Goal: Information Seeking & Learning: Find specific page/section

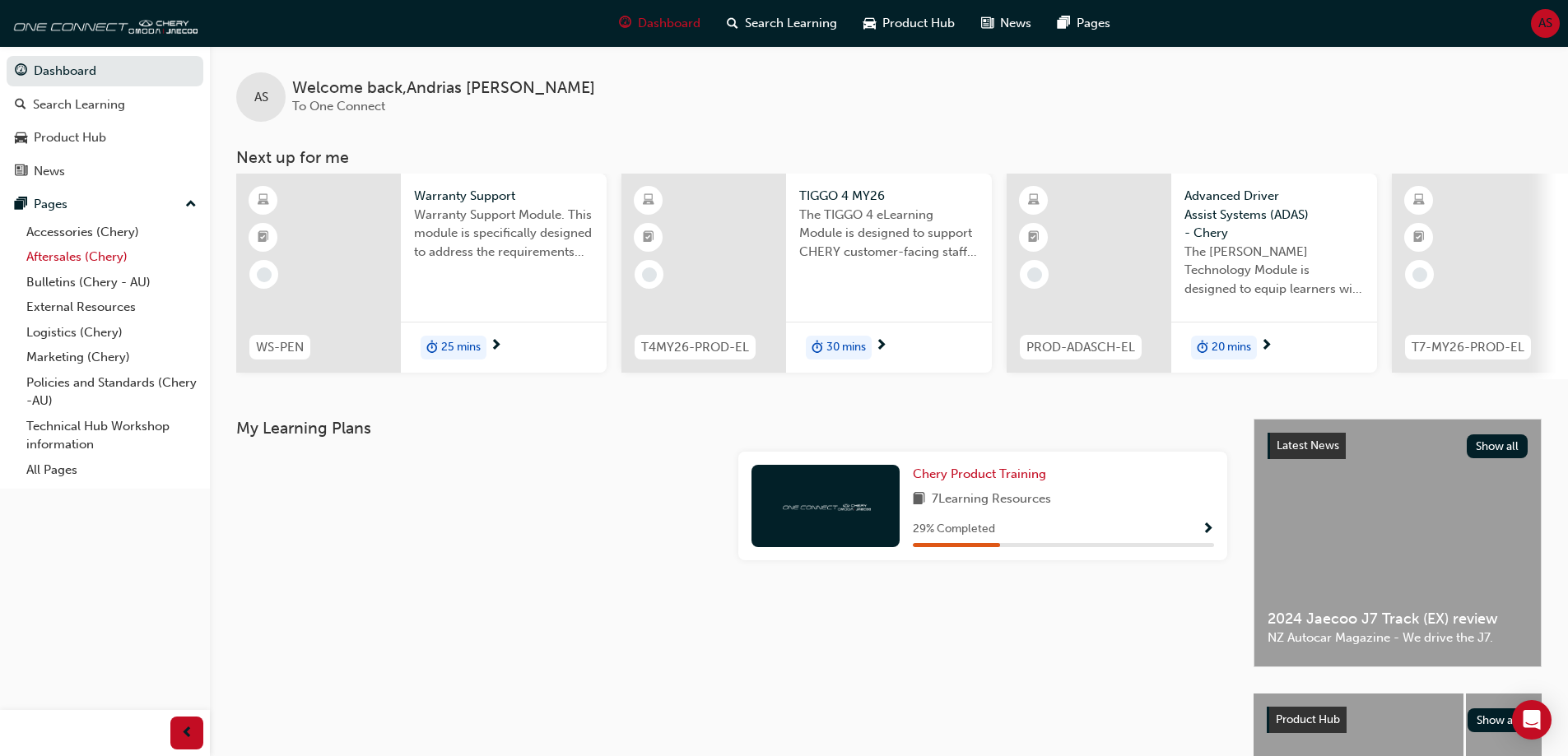
click at [97, 255] on link "Aftersales (Chery)" at bounding box center [112, 257] width 184 height 26
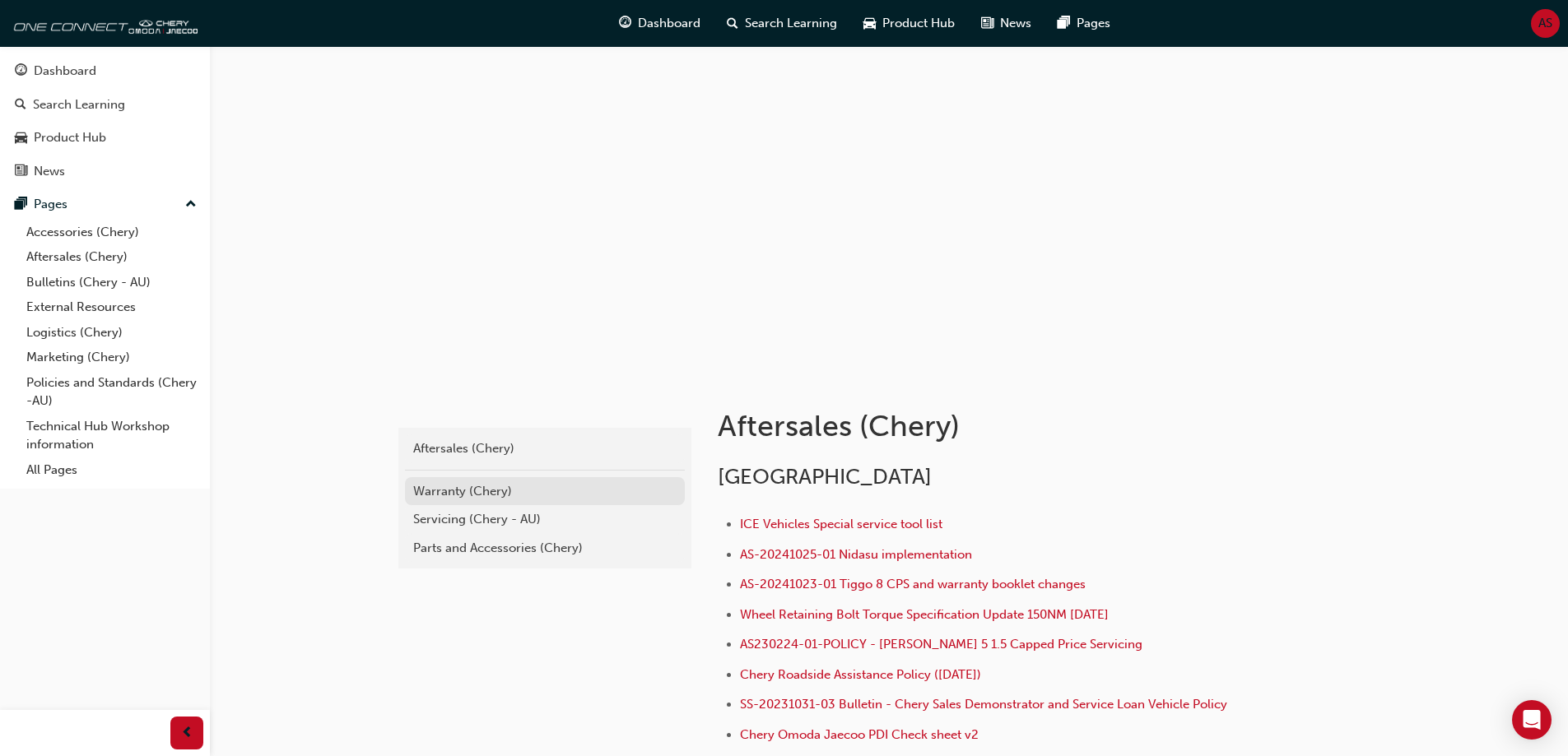
click at [501, 489] on div "Warranty (Chery)" at bounding box center [545, 491] width 263 height 19
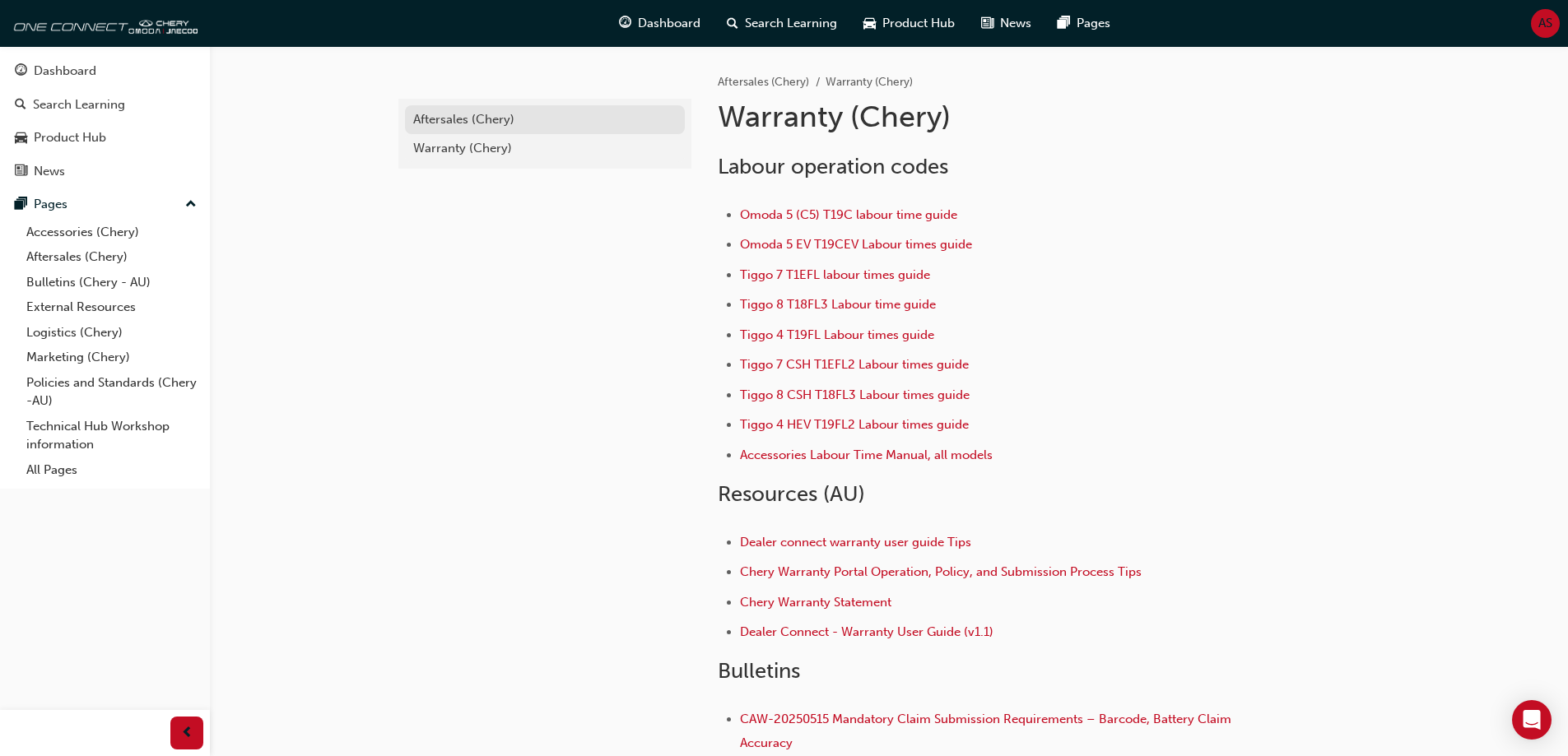
click at [503, 123] on div "Aftersales (Chery)" at bounding box center [545, 120] width 263 height 19
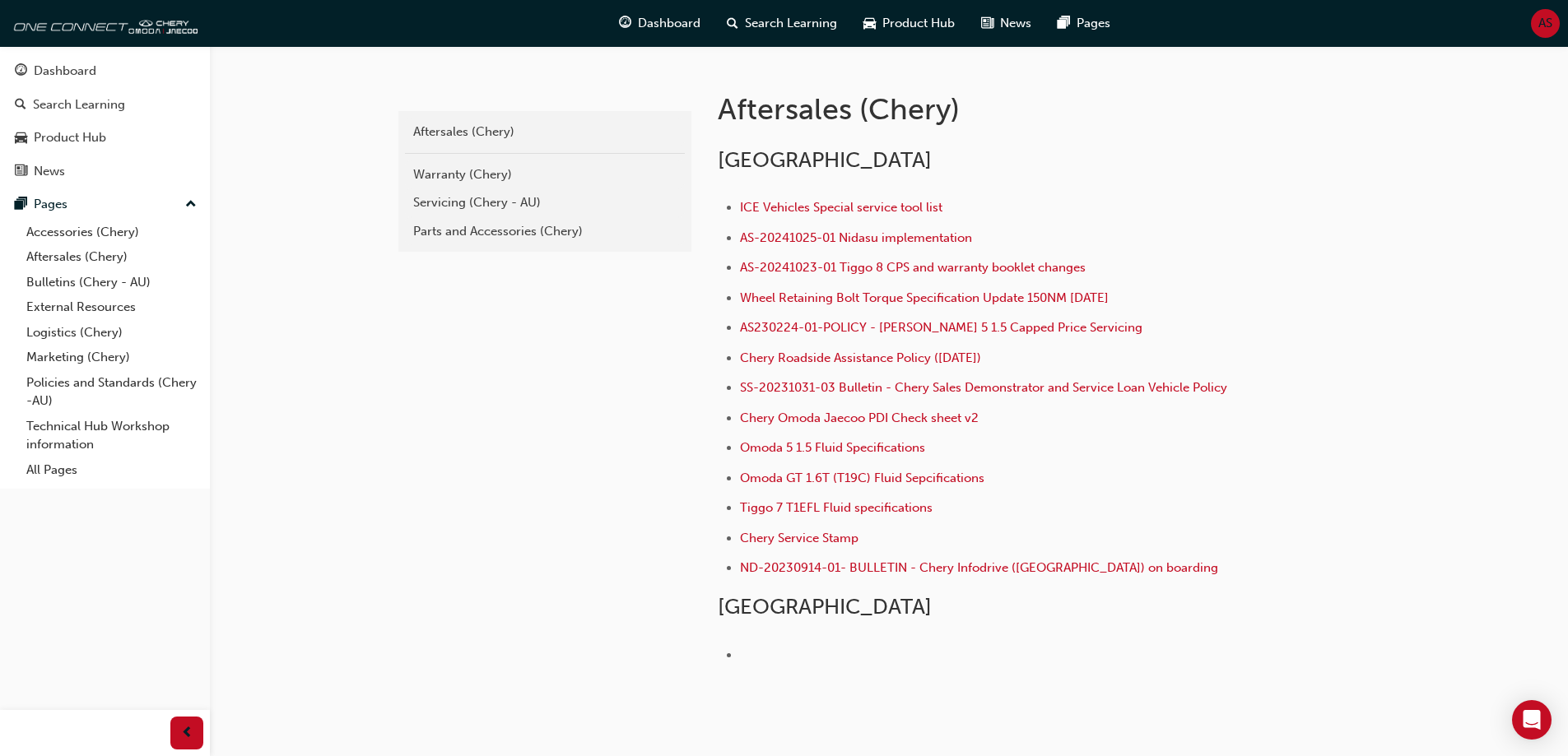
scroll to position [404, 0]
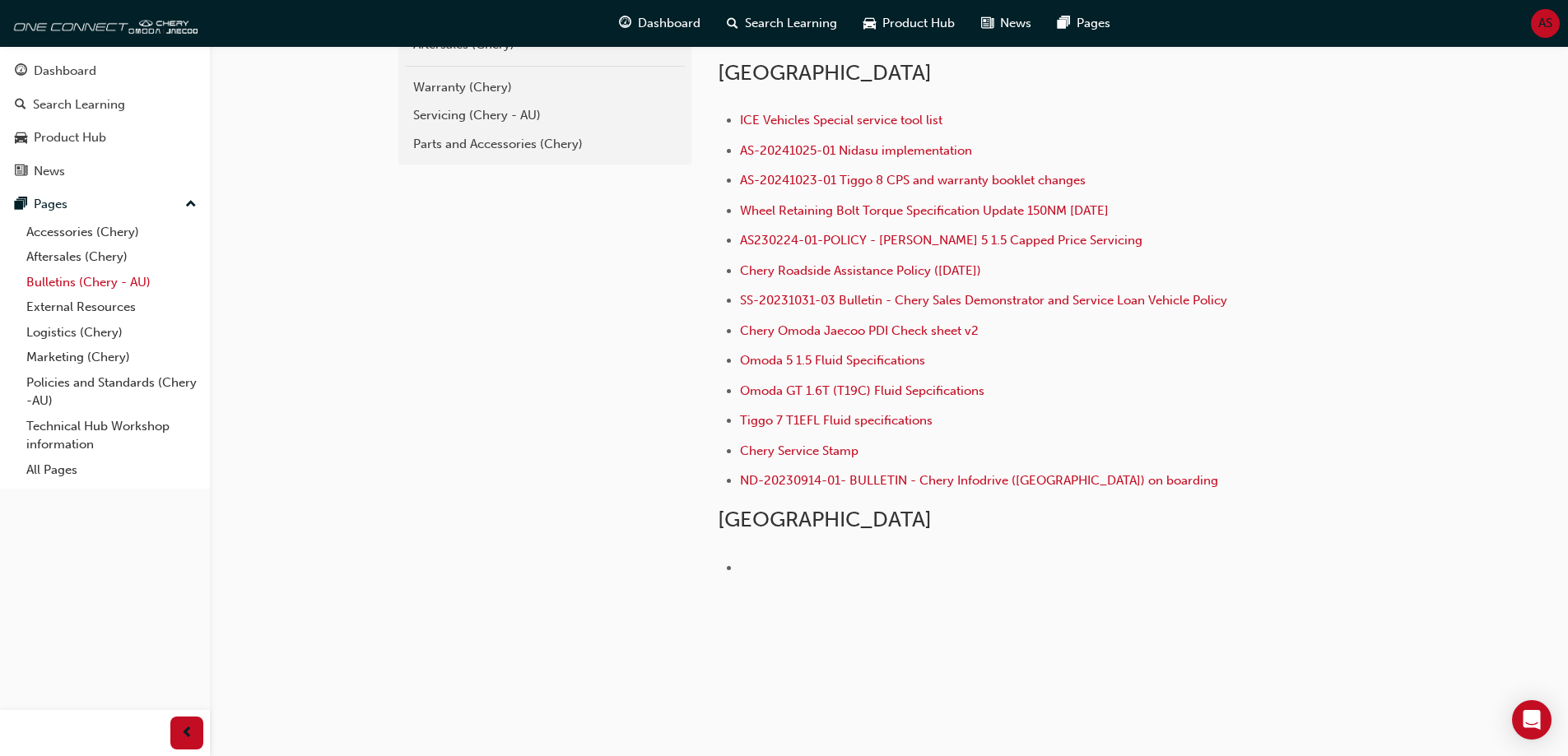
click at [96, 286] on link "Bulletins (Chery - AU)" at bounding box center [112, 283] width 184 height 26
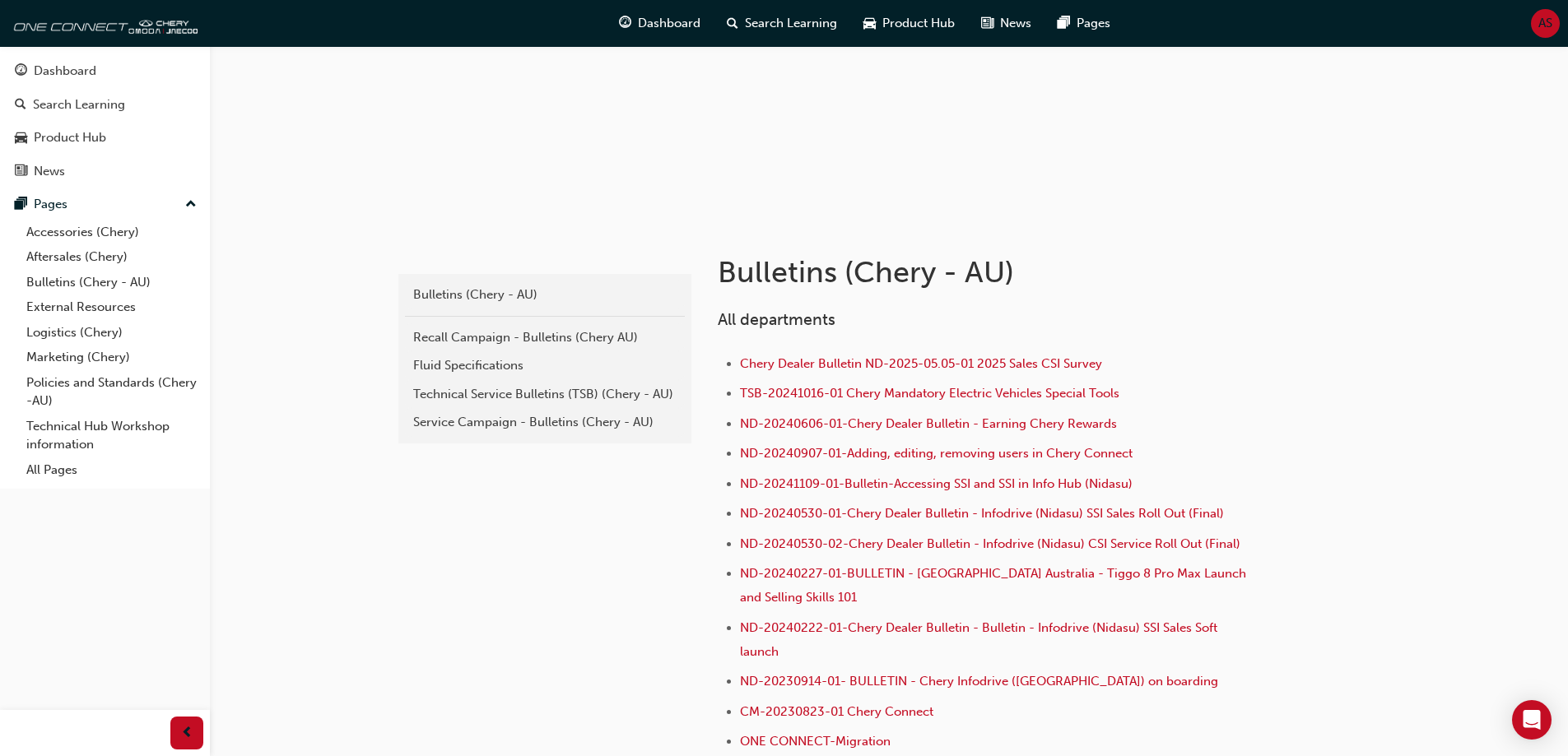
scroll to position [165, 0]
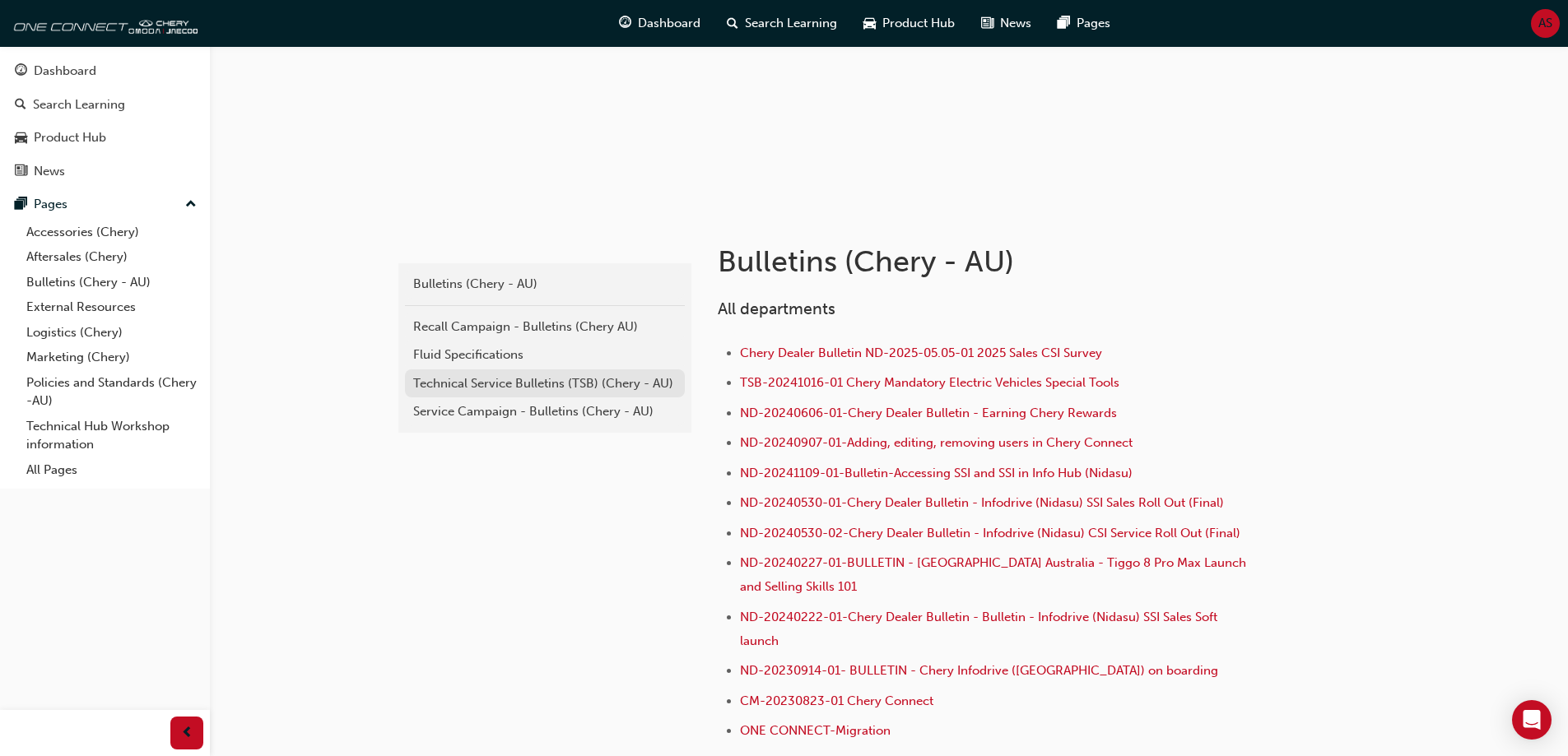
click at [581, 381] on div "Technical Service Bulletins (TSB) (Chery - AU)" at bounding box center [545, 383] width 263 height 19
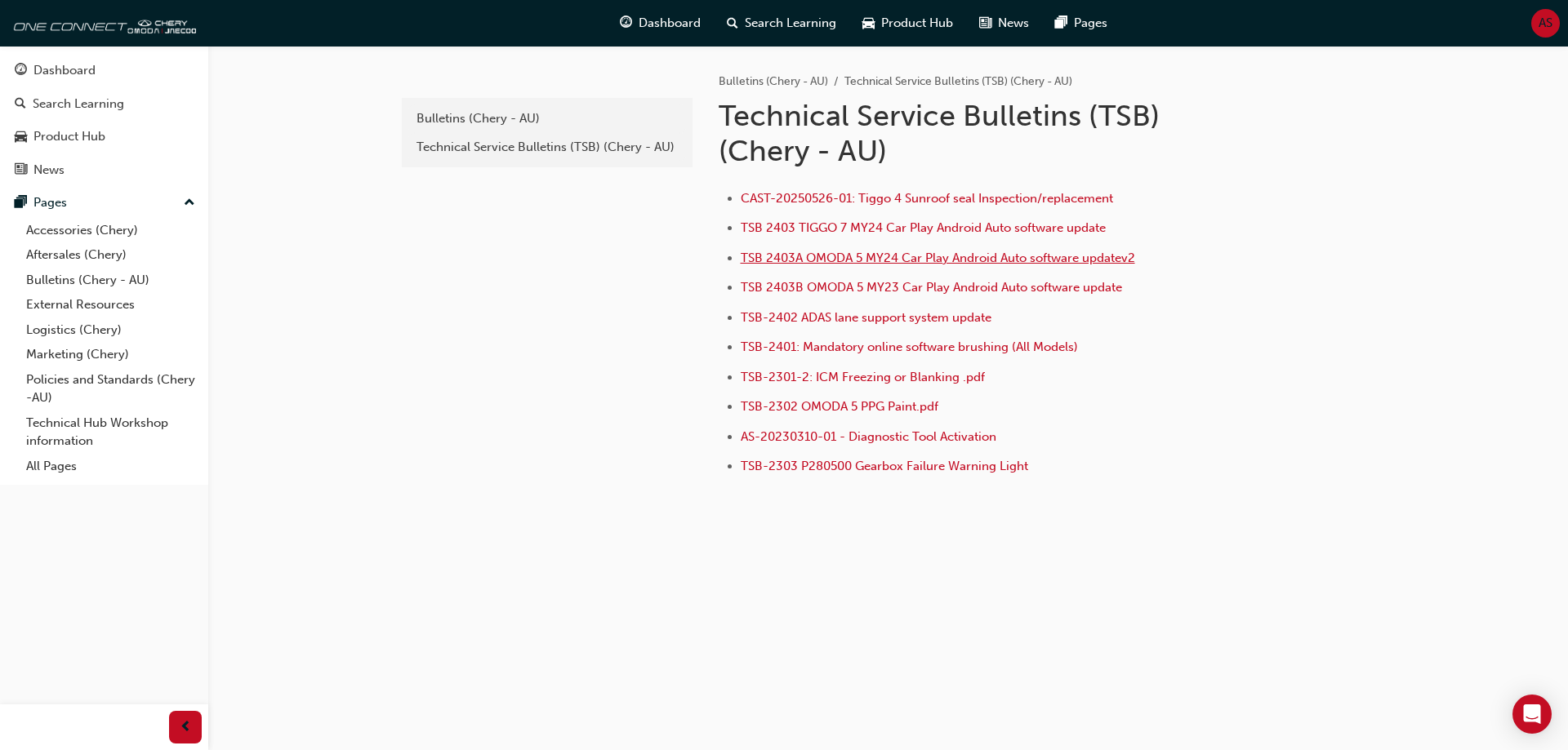
click at [936, 261] on span "TSB 2403A OMODA 5 MY24 Car Play Android Auto software updatev2" at bounding box center [937, 258] width 394 height 15
